Goal: Task Accomplishment & Management: Manage account settings

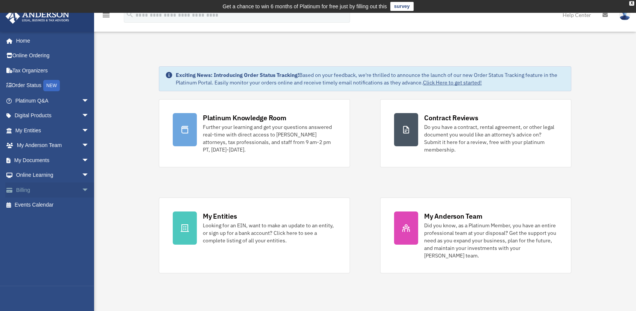
click at [24, 189] on link "Billing arrow_drop_down" at bounding box center [52, 189] width 95 height 15
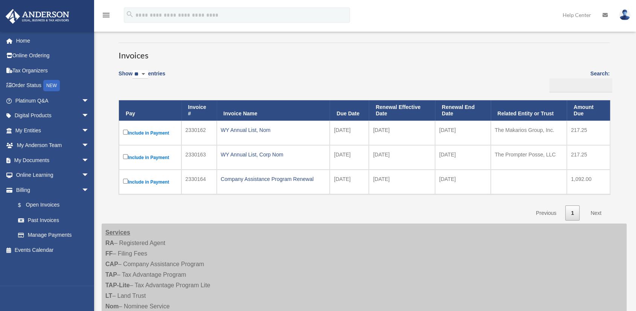
scroll to position [46, 0]
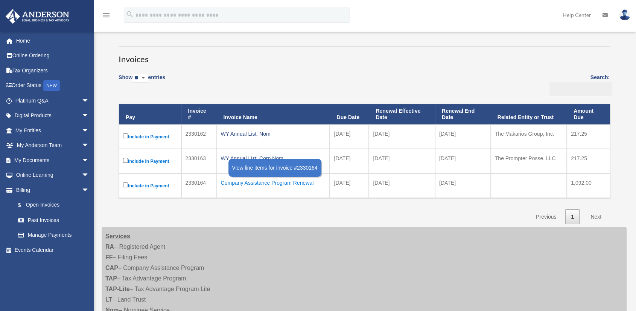
click at [256, 184] on div "Company Assistance Program Renewal" at bounding box center [273, 182] width 105 height 11
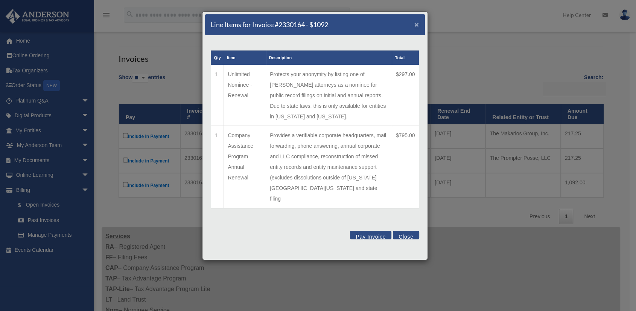
click at [417, 24] on span "×" at bounding box center [416, 24] width 5 height 9
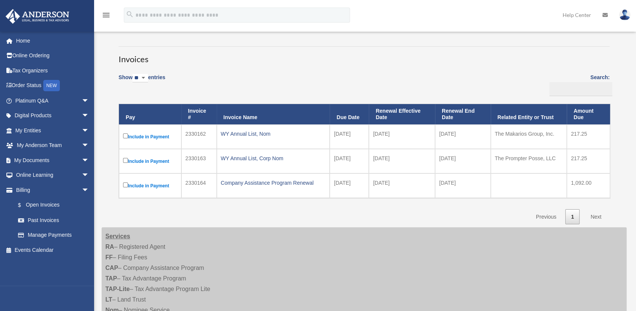
click at [594, 216] on link "Next" at bounding box center [596, 216] width 22 height 15
click at [57, 233] on link "Manage Payments" at bounding box center [56, 234] width 90 height 15
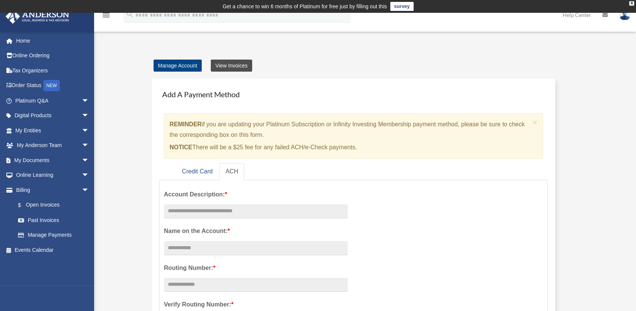
click at [242, 66] on link "View Invoices" at bounding box center [231, 65] width 41 height 12
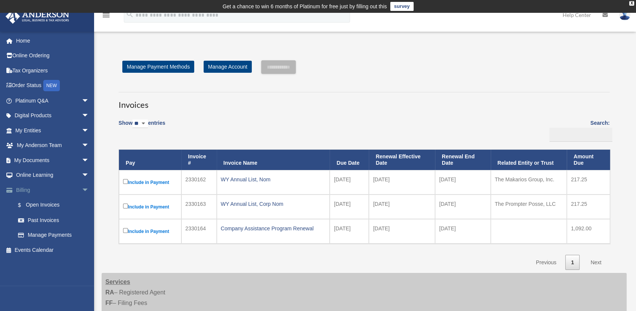
click at [21, 191] on link "Billing arrow_drop_down" at bounding box center [52, 189] width 95 height 15
click at [50, 206] on link "$ Open Invoices" at bounding box center [56, 204] width 90 height 15
click at [153, 69] on link "Manage Payment Methods" at bounding box center [158, 67] width 72 height 12
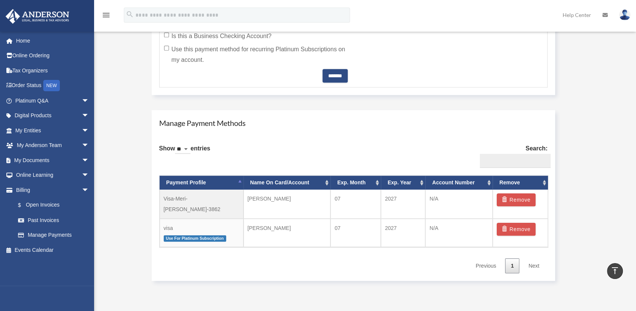
scroll to position [382, 0]
